Goal: Task Accomplishment & Management: Manage account settings

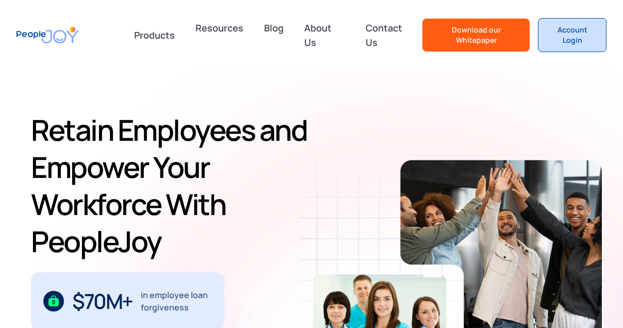
click at [558, 29] on div "Account Login" at bounding box center [572, 35] width 51 height 21
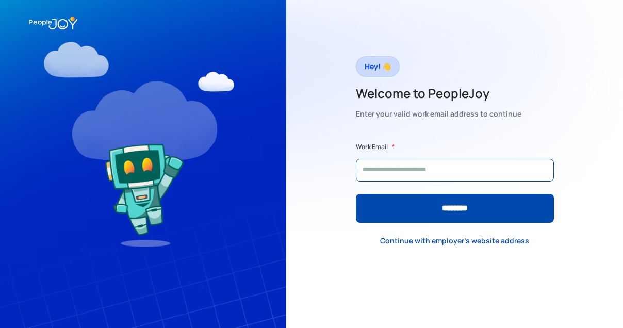
type input "**********"
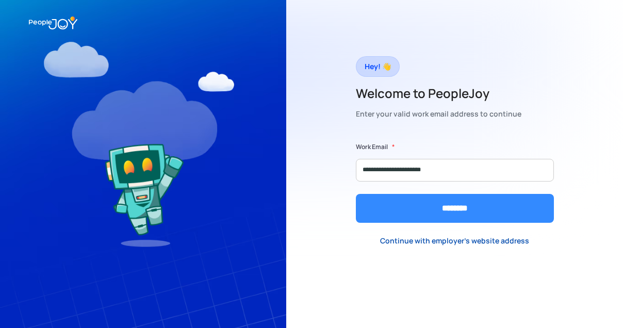
click at [405, 214] on input "********" at bounding box center [455, 208] width 198 height 29
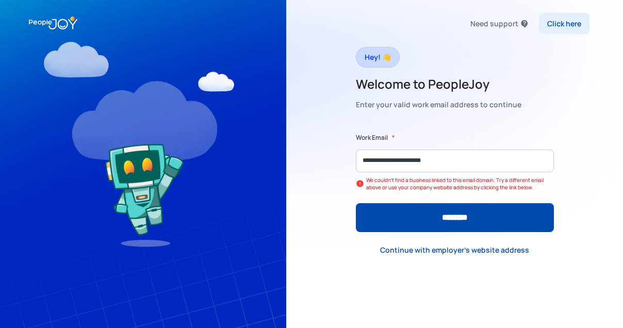
click at [561, 18] on link "Click here" at bounding box center [564, 23] width 51 height 21
